Goal: Transaction & Acquisition: Purchase product/service

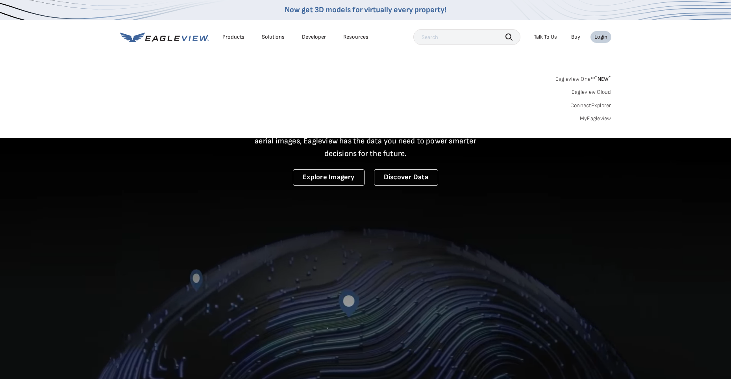
click at [592, 118] on link "MyEagleview" at bounding box center [596, 118] width 32 height 7
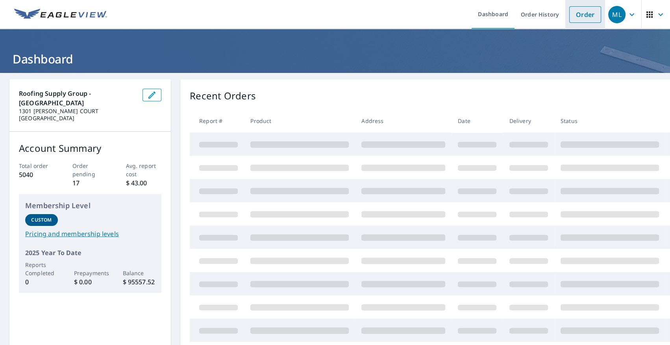
click at [589, 19] on link "Order" at bounding box center [586, 14] width 32 height 17
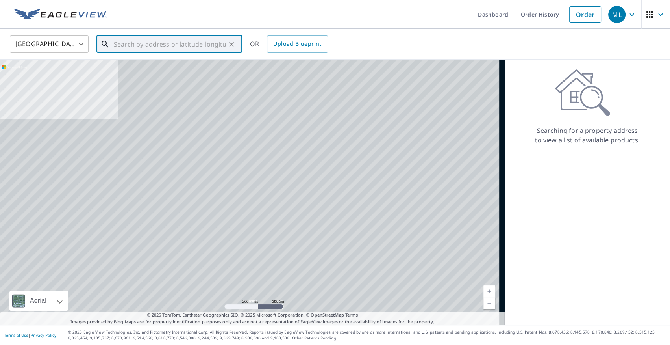
click at [186, 45] on input "text" at bounding box center [170, 44] width 112 height 22
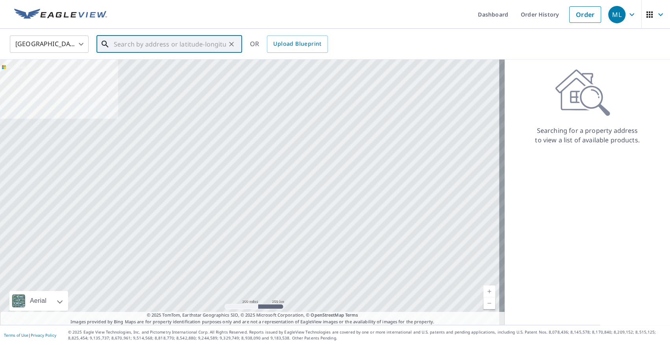
paste input "[STREET_ADDRESS]"
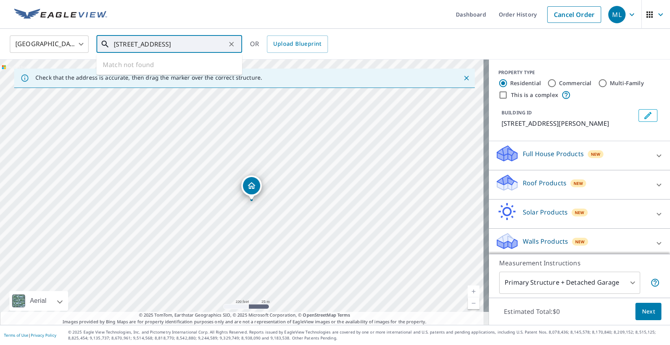
click at [189, 42] on input "[STREET_ADDRESS]" at bounding box center [170, 44] width 112 height 22
paste input "Bridgeport"
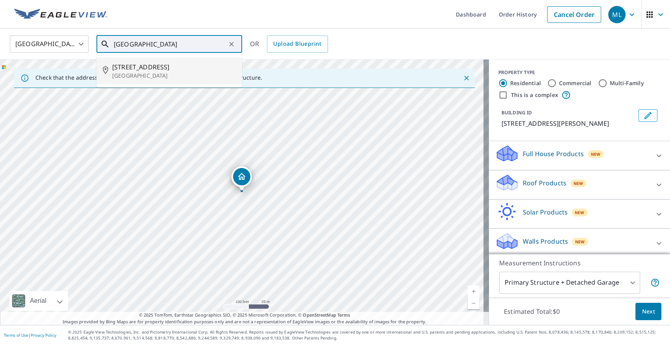
click at [174, 72] on p "[GEOGRAPHIC_DATA]" at bounding box center [174, 76] width 124 height 8
type input "[STREET_ADDRESS][PERSON_NAME]"
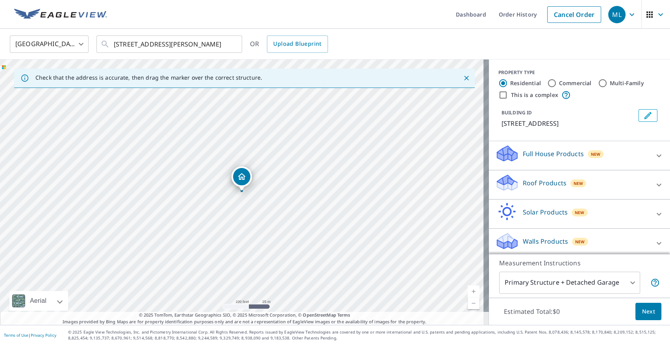
click at [471, 304] on link "Current Level 18, Zoom Out" at bounding box center [474, 303] width 12 height 12
drag, startPoint x: 326, startPoint y: 244, endPoint x: 353, endPoint y: 251, distance: 27.6
click at [353, 251] on div "[STREET_ADDRESS][PERSON_NAME]" at bounding box center [244, 191] width 489 height 265
drag, startPoint x: 441, startPoint y: 236, endPoint x: 363, endPoint y: 214, distance: 81.0
click at [363, 214] on div "[STREET_ADDRESS][PERSON_NAME]" at bounding box center [244, 191] width 489 height 265
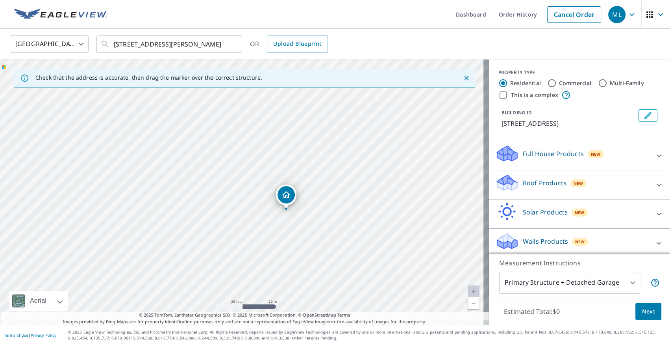
drag, startPoint x: 337, startPoint y: 215, endPoint x: 333, endPoint y: 171, distance: 44.6
click at [333, 171] on div "[STREET_ADDRESS][PERSON_NAME]" at bounding box center [244, 191] width 489 height 265
click at [545, 178] on p "Roof Products" at bounding box center [545, 182] width 44 height 9
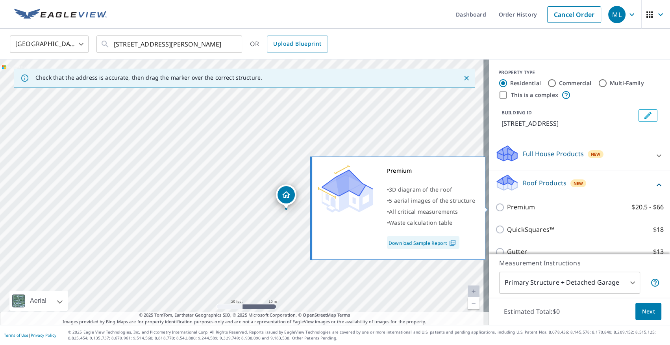
click at [526, 205] on p "Premium" at bounding box center [521, 207] width 28 height 10
click at [507, 205] on input "Premium $20.5 - $66" at bounding box center [501, 206] width 12 height 9
checkbox input "true"
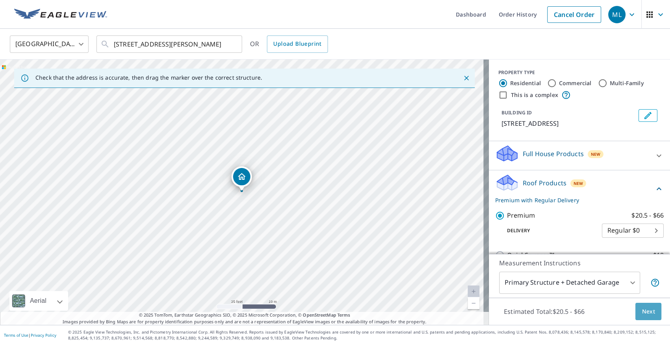
click at [645, 311] on span "Next" at bounding box center [648, 311] width 13 height 10
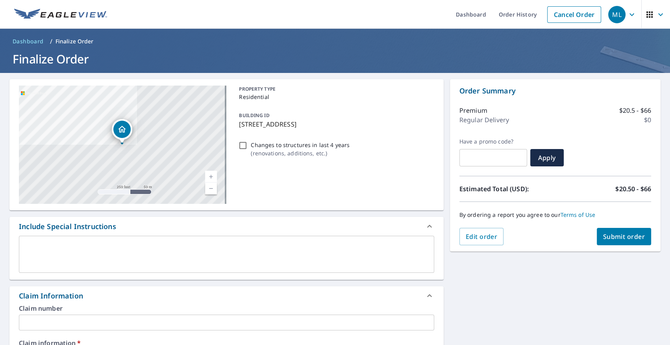
scroll to position [119, 0]
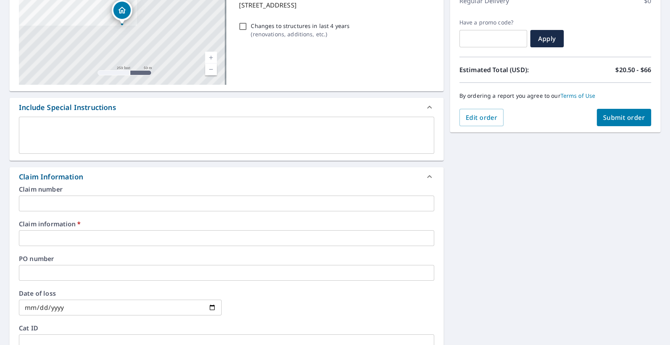
click at [111, 276] on input "text" at bounding box center [227, 273] width 416 height 16
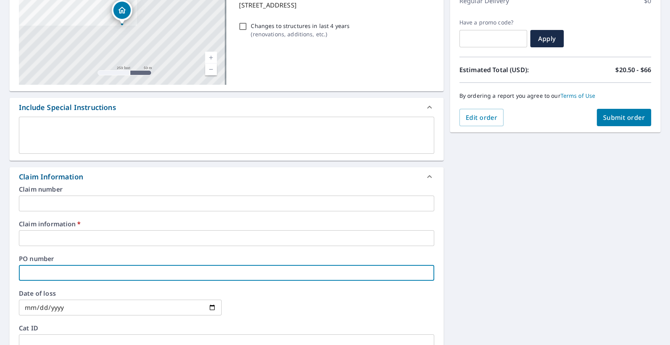
type input "A.L [STREET_ADDRESS]"
checkbox input "true"
drag, startPoint x: 23, startPoint y: 273, endPoint x: 118, endPoint y: 282, distance: 95.4
click at [118, 282] on div "Claim number ​ Claim information   * ​ PO number A.L [STREET_ADDRESS] ​ Date of…" at bounding box center [226, 271] width 434 height 171
click at [106, 243] on input "text" at bounding box center [227, 238] width 416 height 16
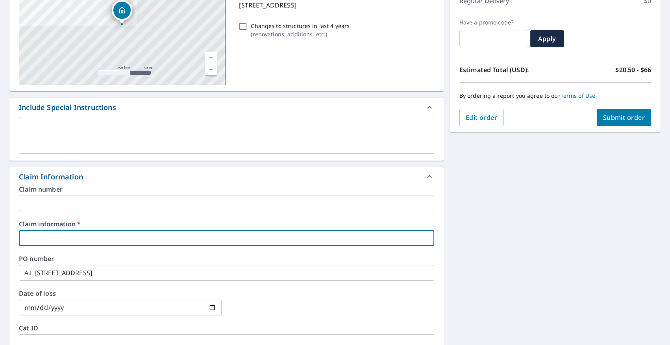
paste input "A.L [STREET_ADDRESS]"
type input "A.L [STREET_ADDRESS]"
checkbox input "true"
type input "A.L [STREET_ADDRESS]"
click at [75, 205] on input "text" at bounding box center [227, 203] width 416 height 16
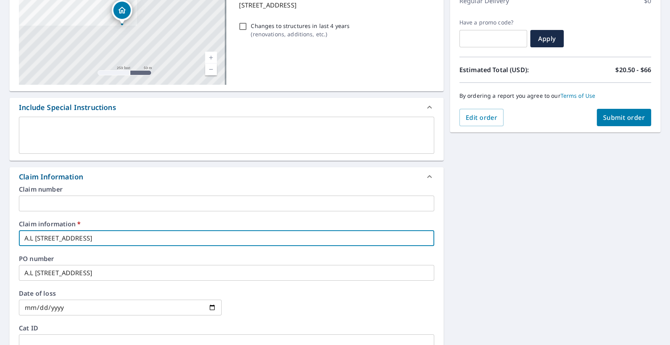
paste input "A.L [STREET_ADDRESS]"
type input "A.L [STREET_ADDRESS]"
checkbox input "true"
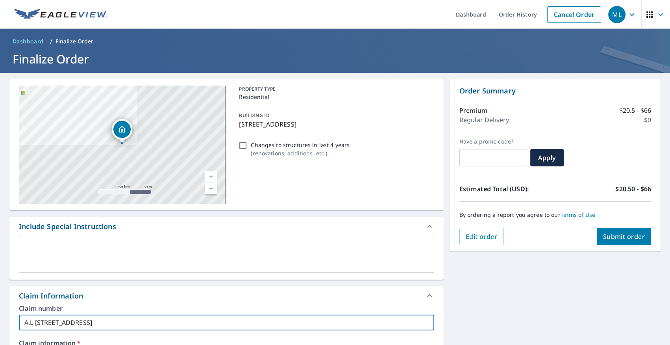
scroll to position [0, 0]
type input "A.L [STREET_ADDRESS]"
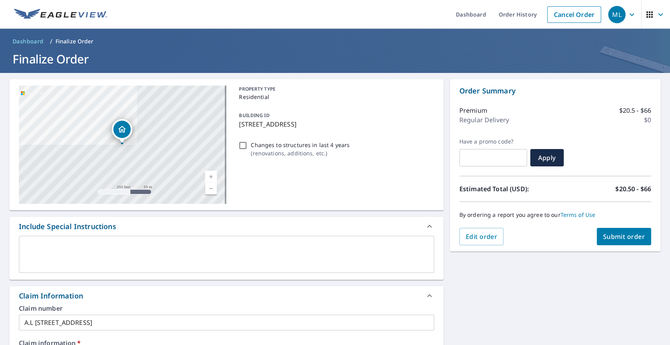
drag, startPoint x: 234, startPoint y: 122, endPoint x: 295, endPoint y: 130, distance: 61.2
click at [295, 130] on div "BUILDING ID [STREET_ADDRESS]" at bounding box center [335, 119] width 198 height 25
checkbox input "true"
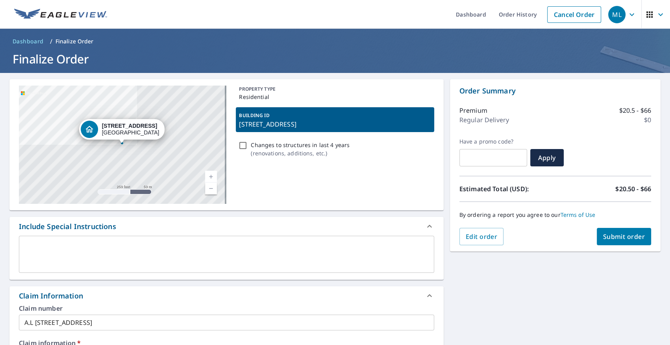
copy p "[STREET_ADDRESS]"
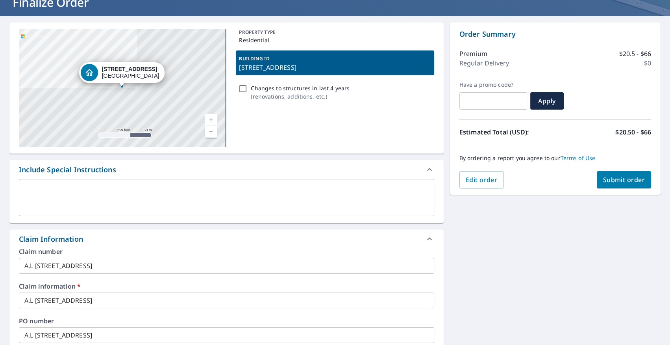
scroll to position [119, 0]
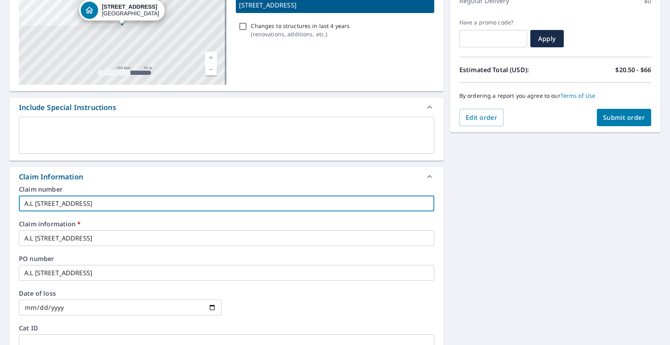
drag, startPoint x: 37, startPoint y: 202, endPoint x: 99, endPoint y: 213, distance: 63.1
click at [99, 213] on div "Claim number A.L [STREET_ADDRESS] ​ Claim information   * A.L [STREET_ADDRESS] …" at bounding box center [226, 271] width 434 height 171
paste input "[STREET_ADDRESS]"
type input "A.L [STREET_ADDRESS]"
checkbox input "true"
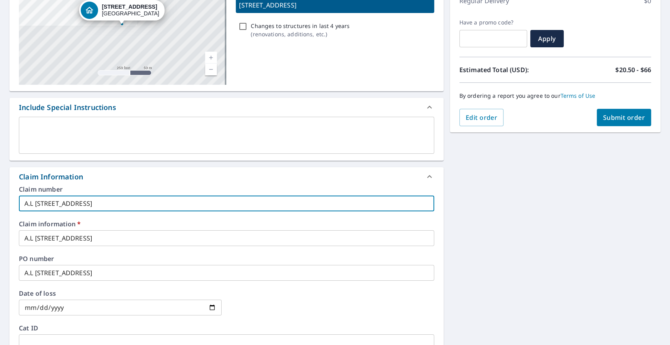
type input "A.L [STREET_ADDRESS]"
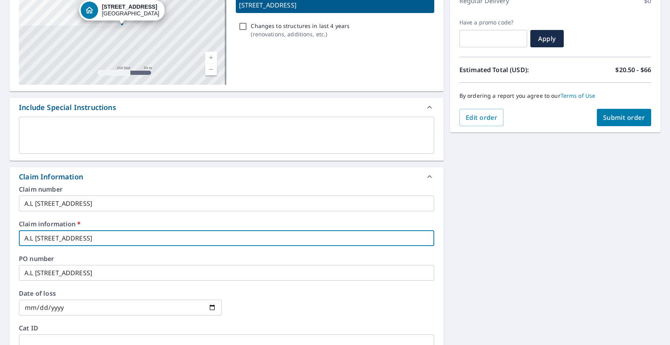
drag, startPoint x: 36, startPoint y: 237, endPoint x: 123, endPoint y: 251, distance: 87.7
click at [123, 251] on div "Claim number A.L [STREET_ADDRESS] ​ Claim information   * [GEOGRAPHIC_DATA][STR…" at bounding box center [226, 271] width 434 height 171
type input "A.L"
checkbox input "true"
type input "A.L"
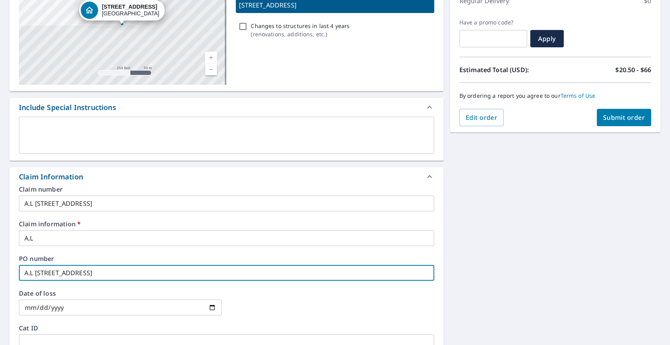
drag, startPoint x: 35, startPoint y: 273, endPoint x: 98, endPoint y: 279, distance: 63.0
click at [98, 279] on input "A.L [STREET_ADDRESS]" at bounding box center [227, 273] width 416 height 16
paste input "[STREET_ADDRESS]"
type input "A.L [STREET_ADDRESS]"
checkbox input "true"
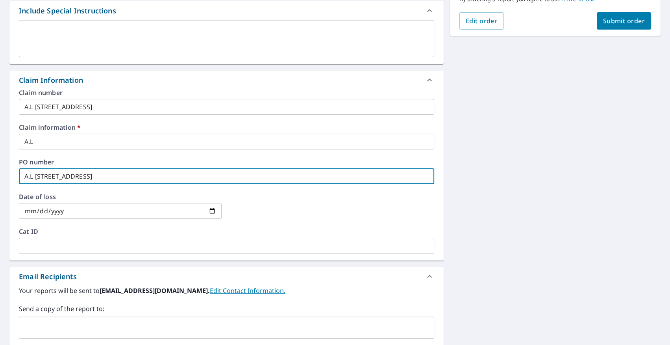
scroll to position [239, 0]
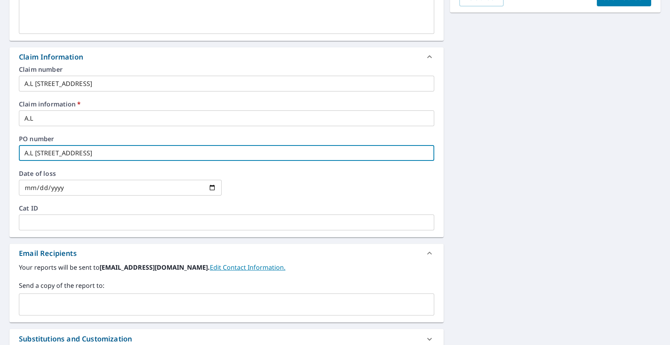
type input "A.L [STREET_ADDRESS]"
click at [126, 301] on input "text" at bounding box center [220, 304] width 397 height 15
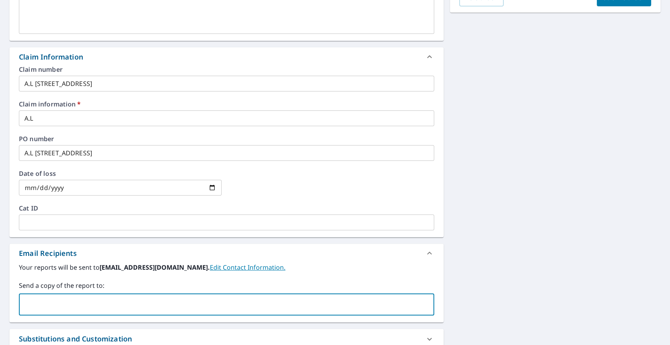
paste input "[EMAIL_ADDRESS][DOMAIN_NAME]"
type input "[EMAIL_ADDRESS][DOMAIN_NAME]"
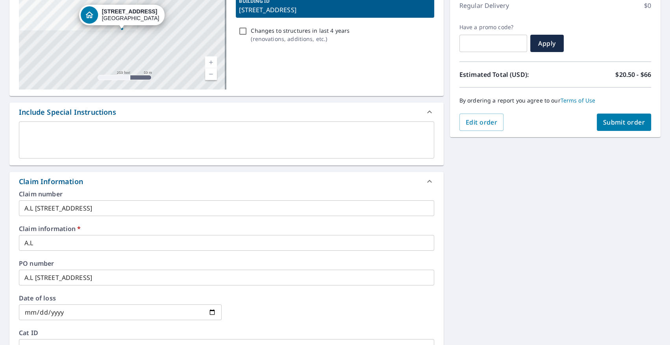
scroll to position [0, 0]
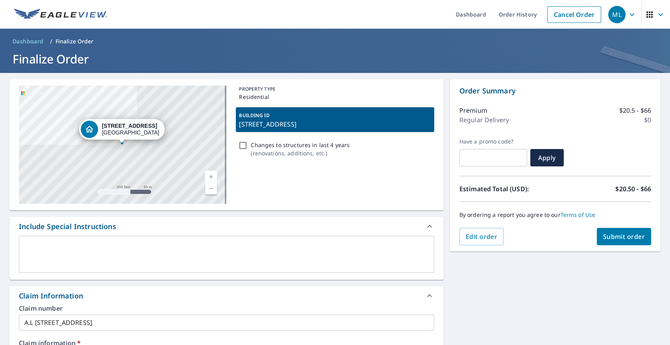
click at [623, 234] on span "Submit order" at bounding box center [624, 236] width 42 height 9
checkbox input "true"
